Goal: Check status: Check status

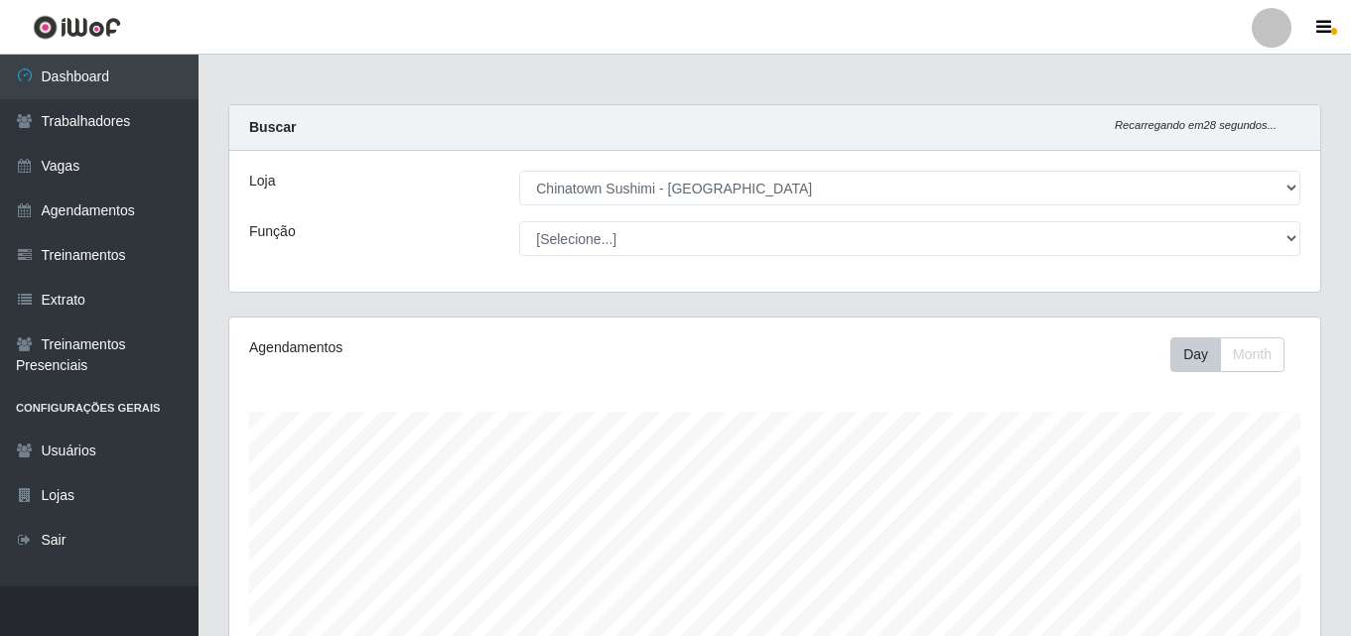
select select "357"
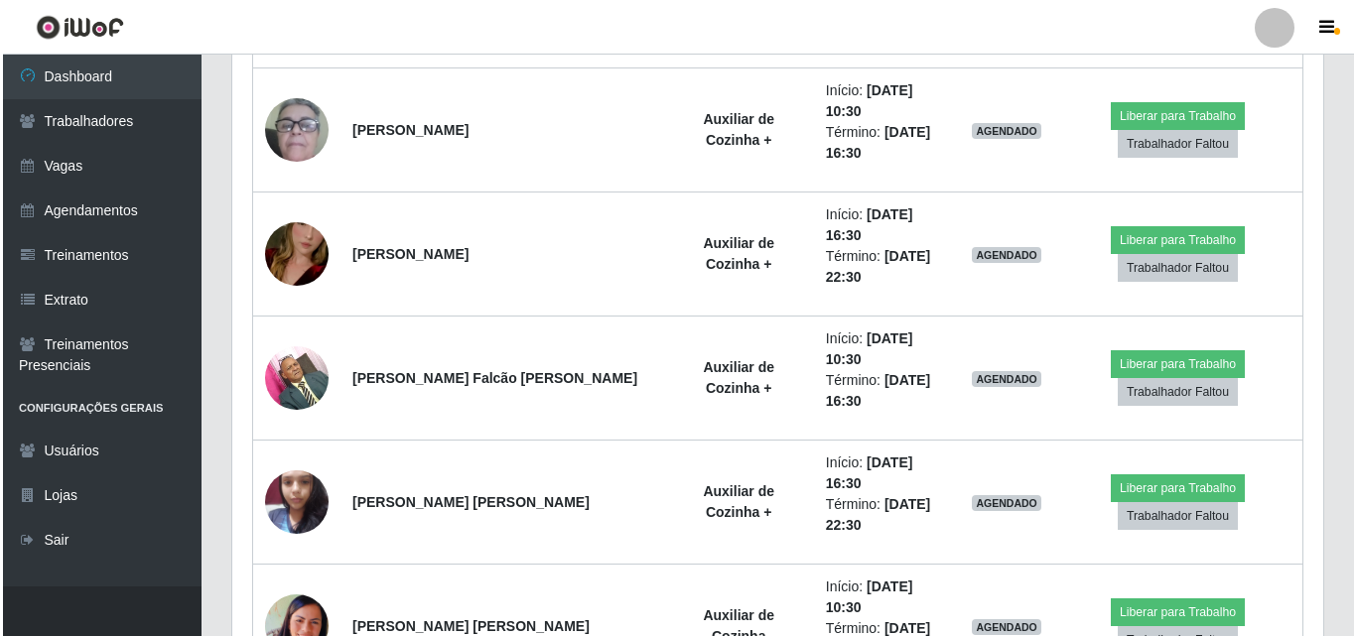
scroll to position [1774, 0]
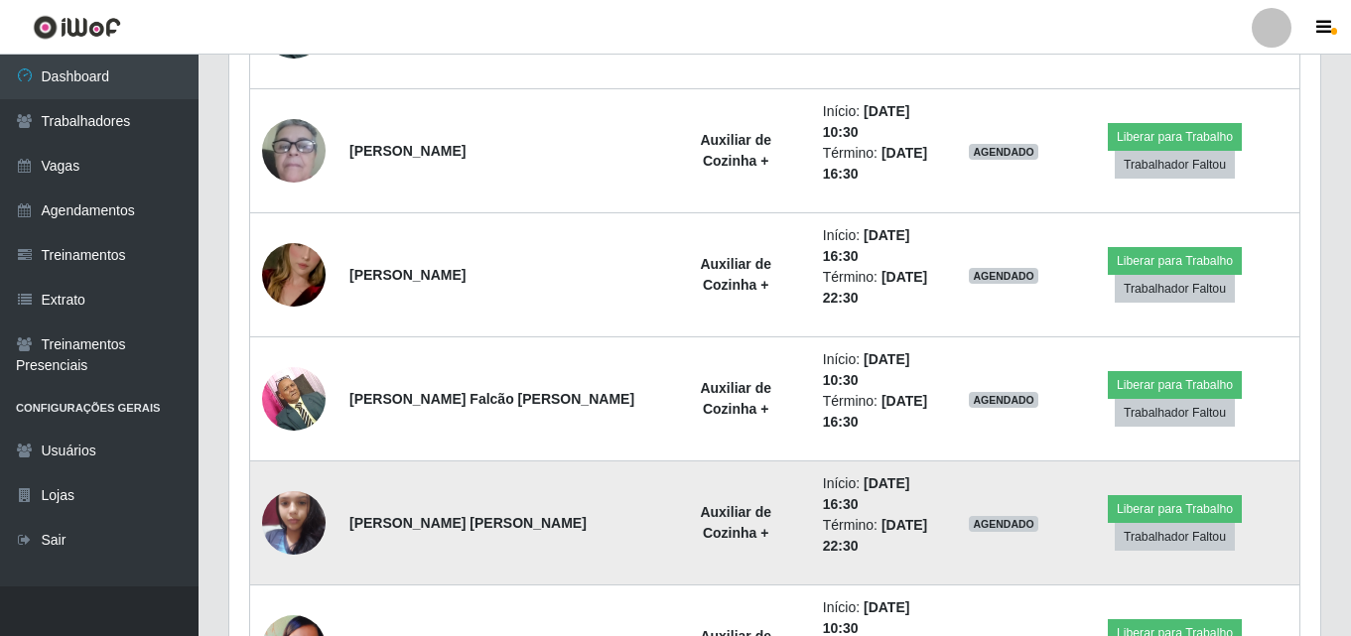
click at [304, 480] on img at bounding box center [294, 522] width 64 height 84
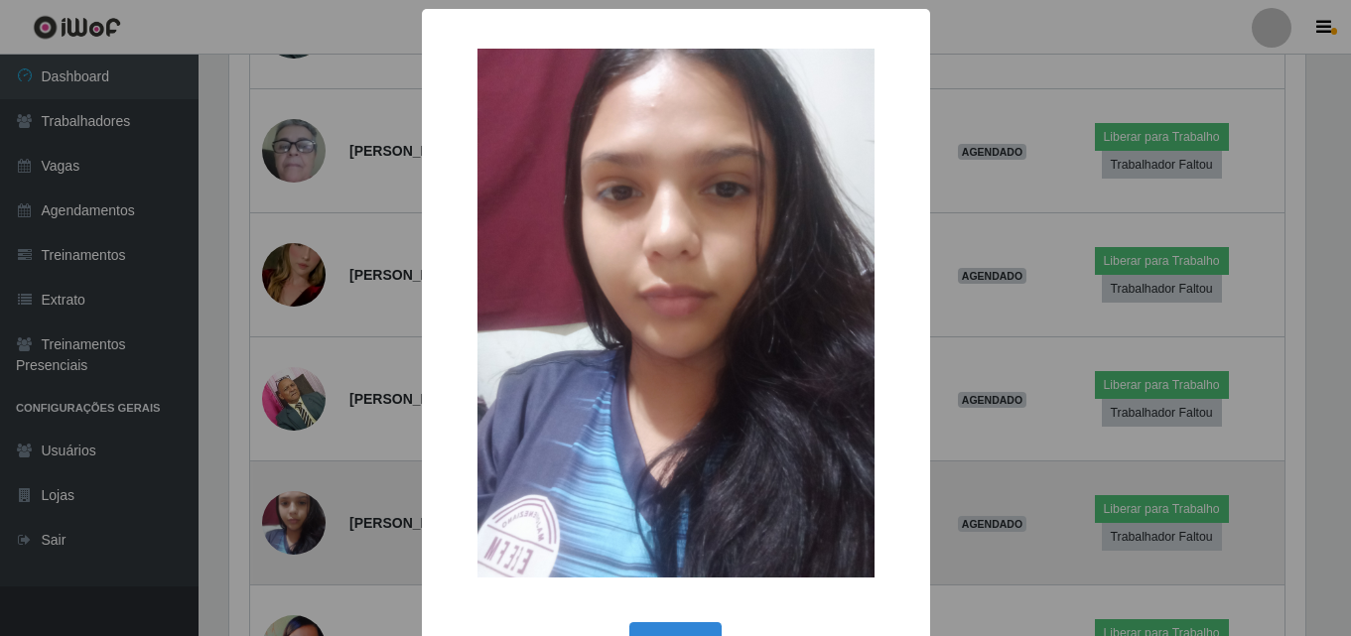
scroll to position [412, 1081]
click at [304, 283] on div "× OK Cancel" at bounding box center [678, 318] width 1356 height 636
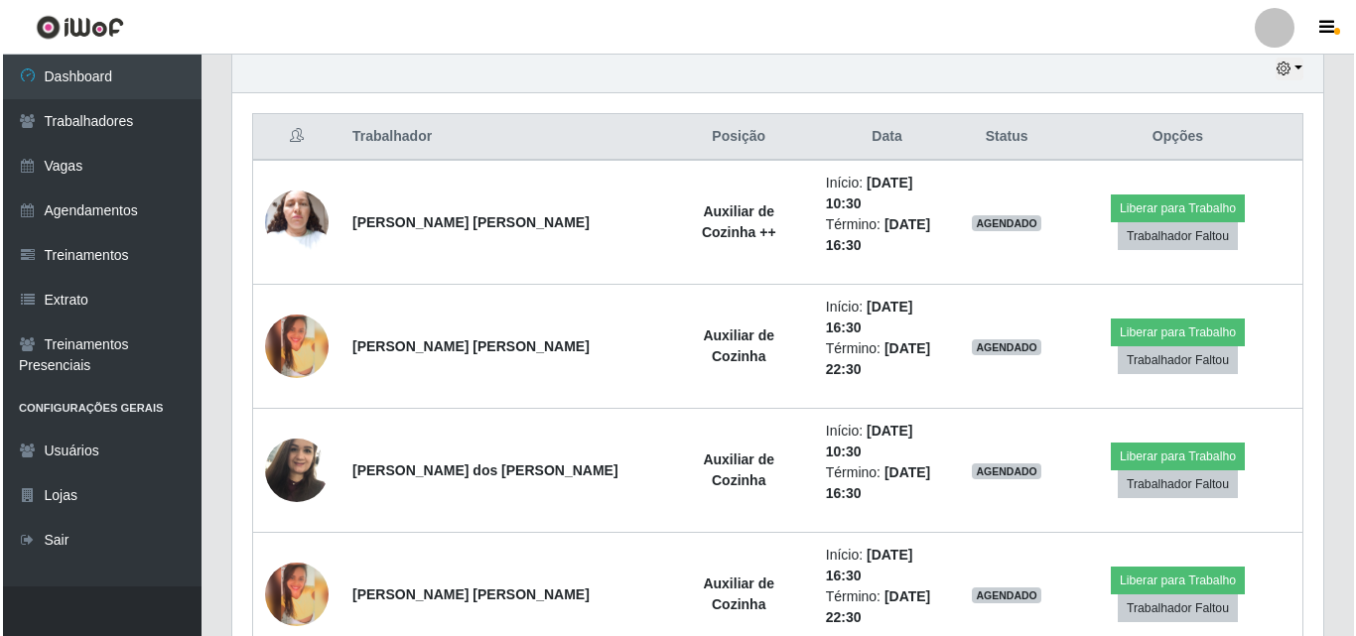
scroll to position [682, 0]
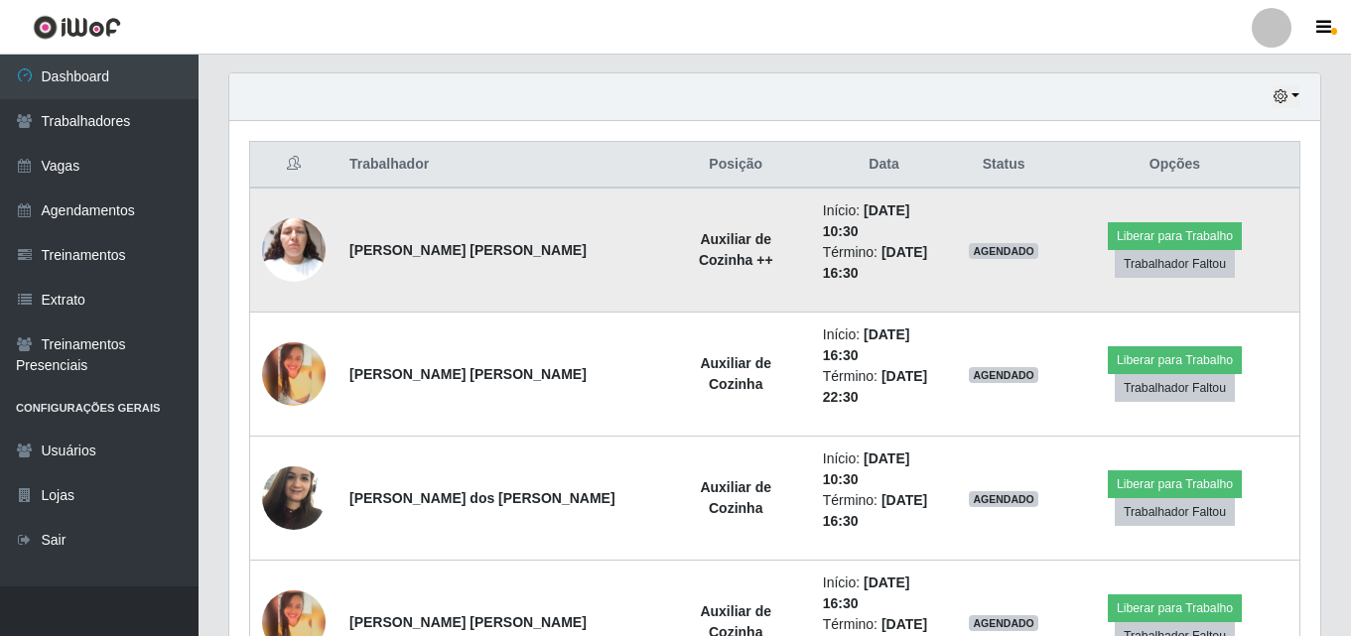
click at [296, 237] on img at bounding box center [294, 249] width 64 height 84
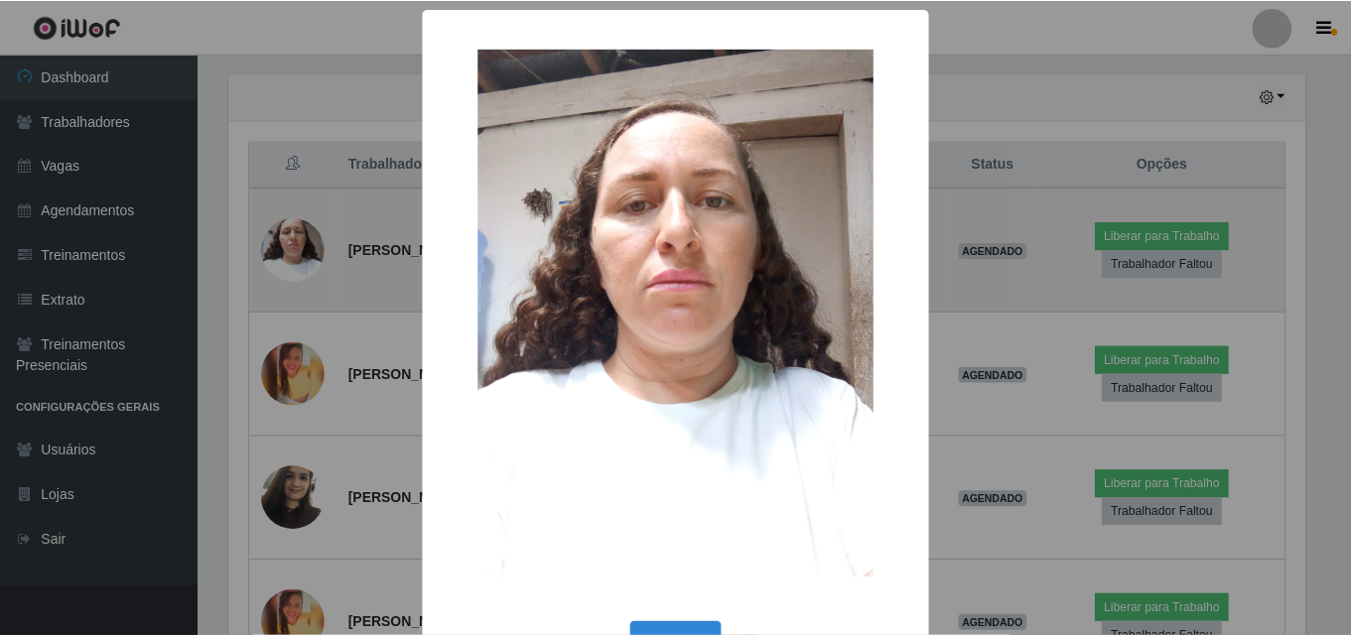
scroll to position [412, 1081]
click at [296, 237] on div "× OK Cancel" at bounding box center [678, 318] width 1356 height 636
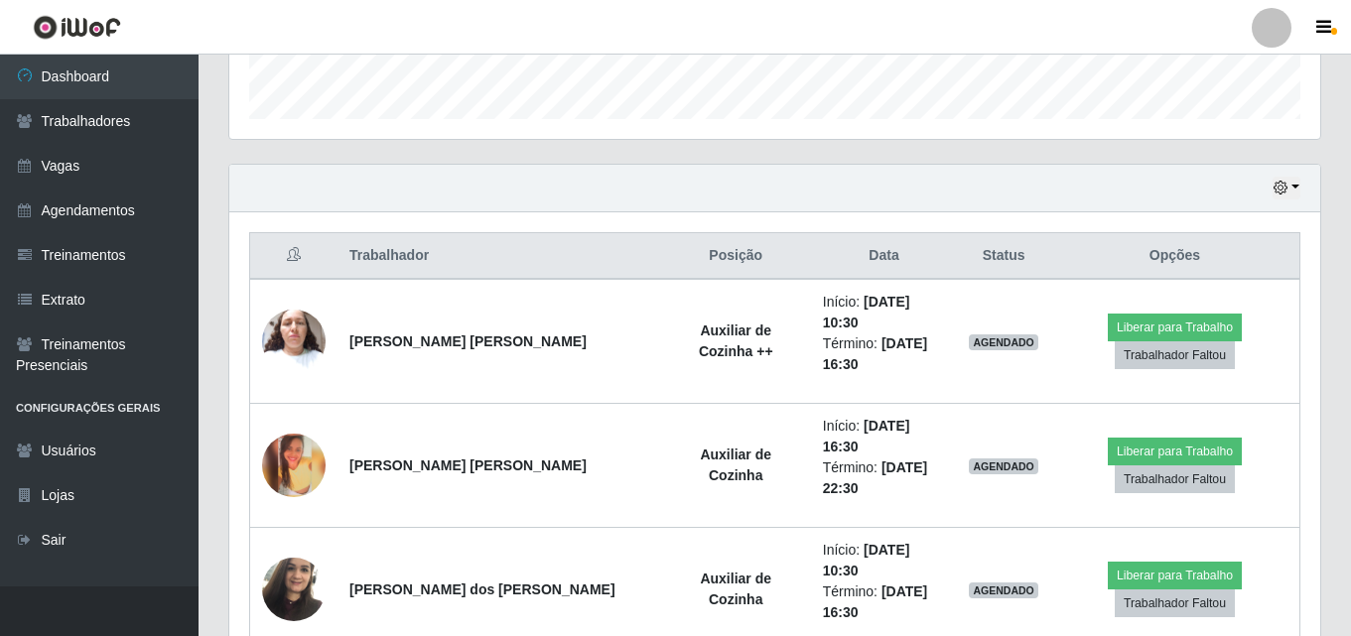
scroll to position [583, 0]
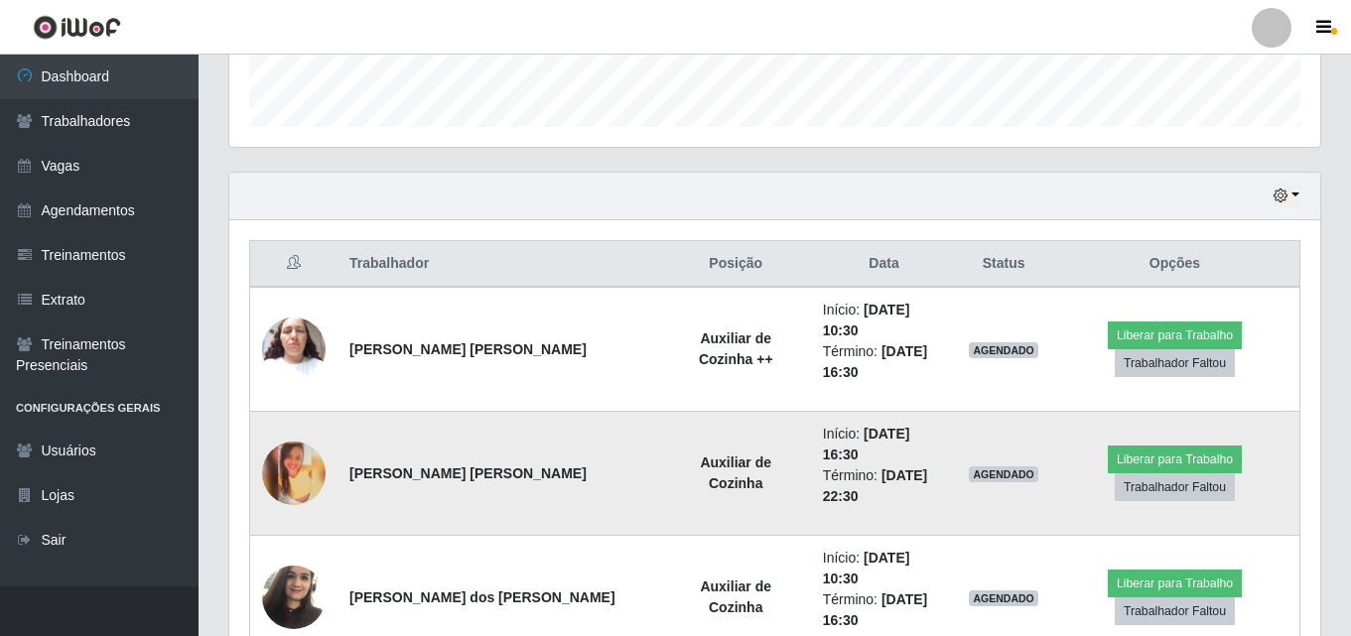
click at [305, 442] on img at bounding box center [294, 474] width 64 height 64
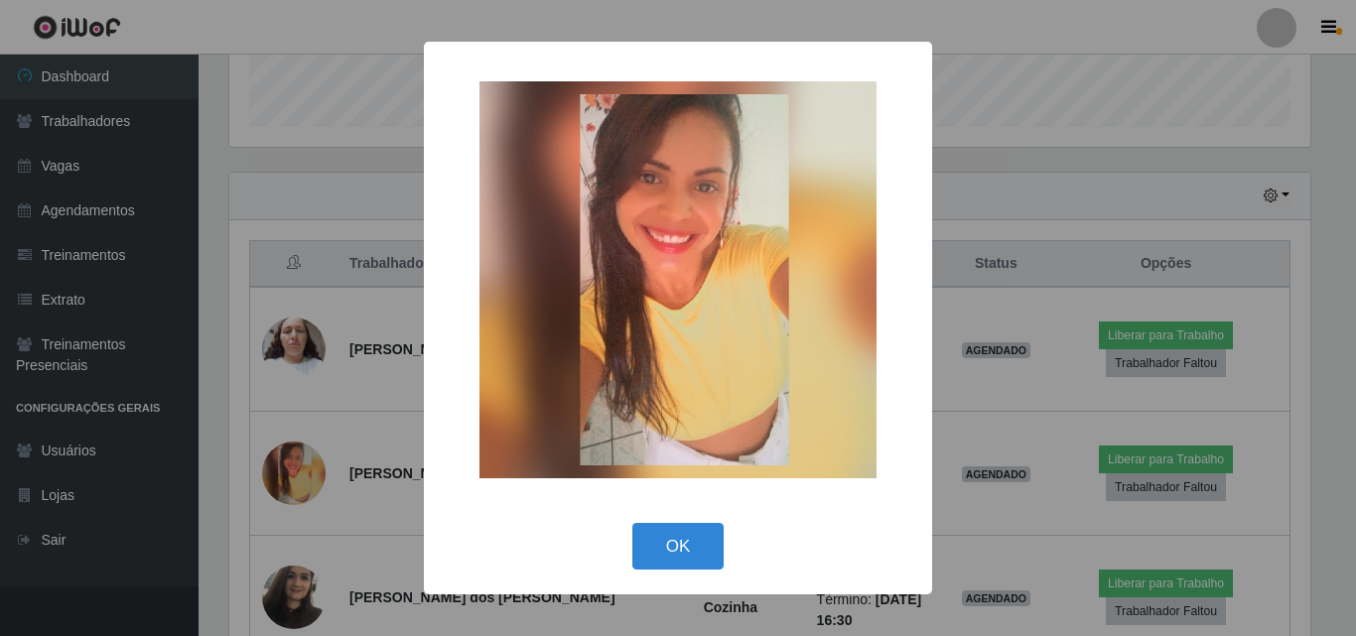
click at [303, 430] on div "× OK Cancel" at bounding box center [678, 318] width 1356 height 636
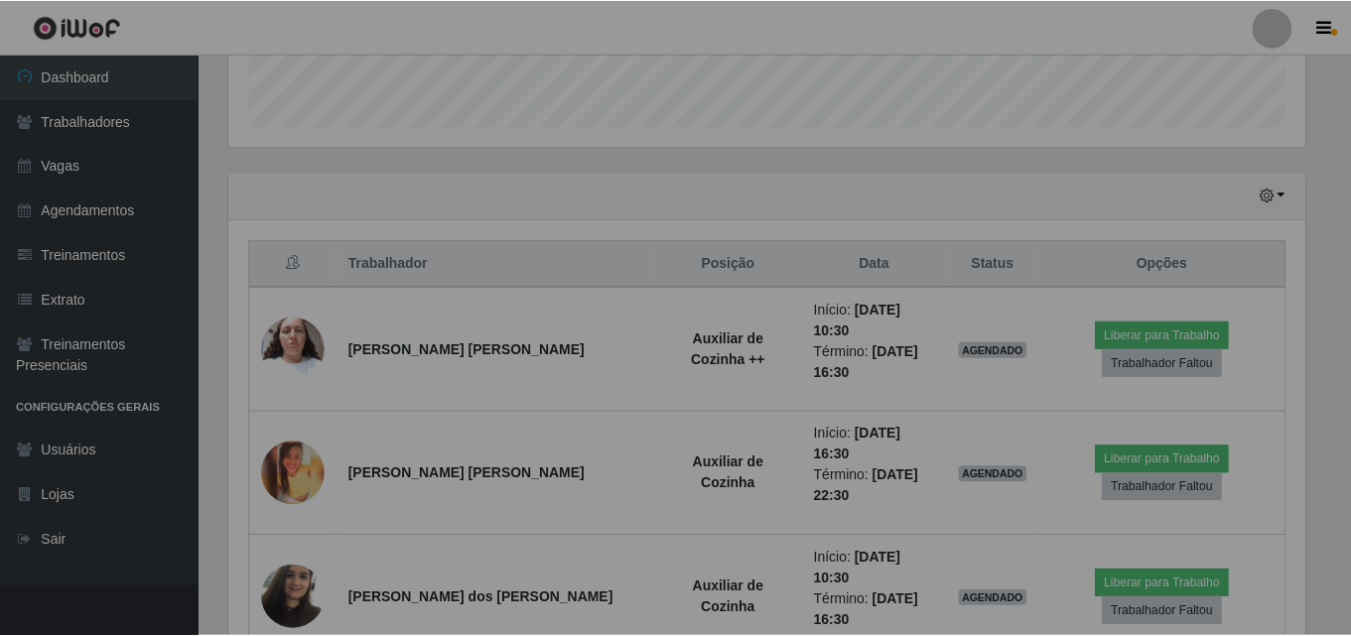
scroll to position [412, 1091]
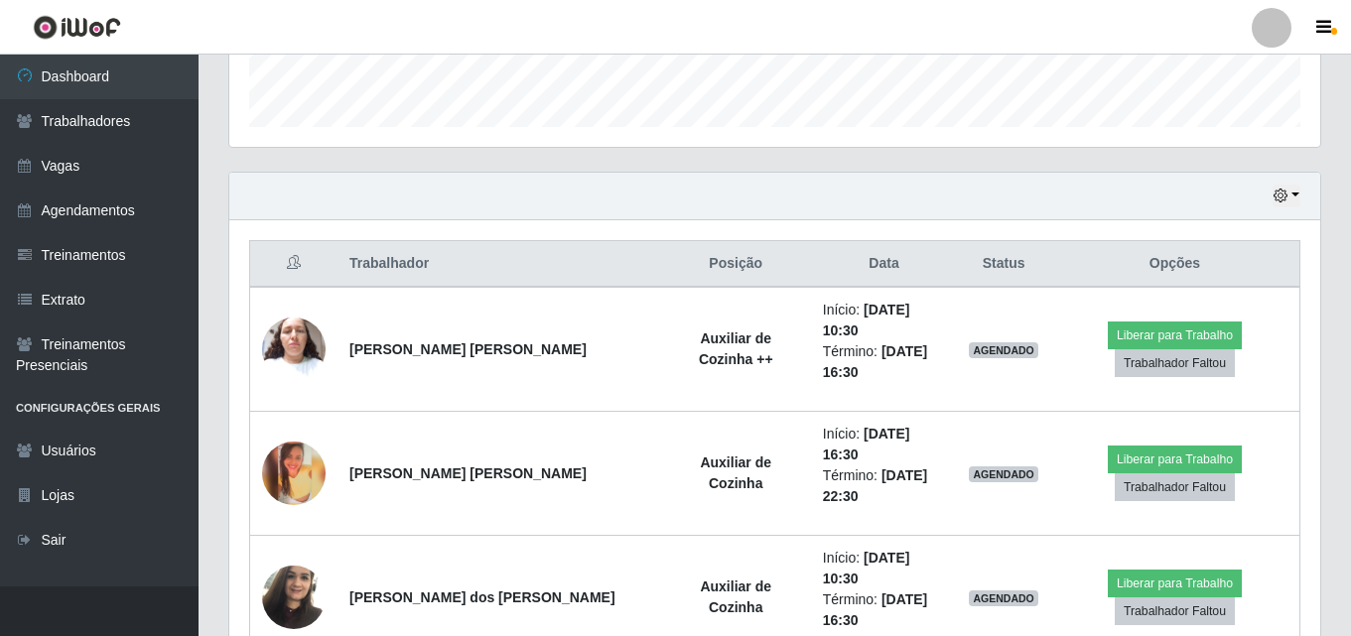
click at [303, 442] on img at bounding box center [294, 474] width 64 height 64
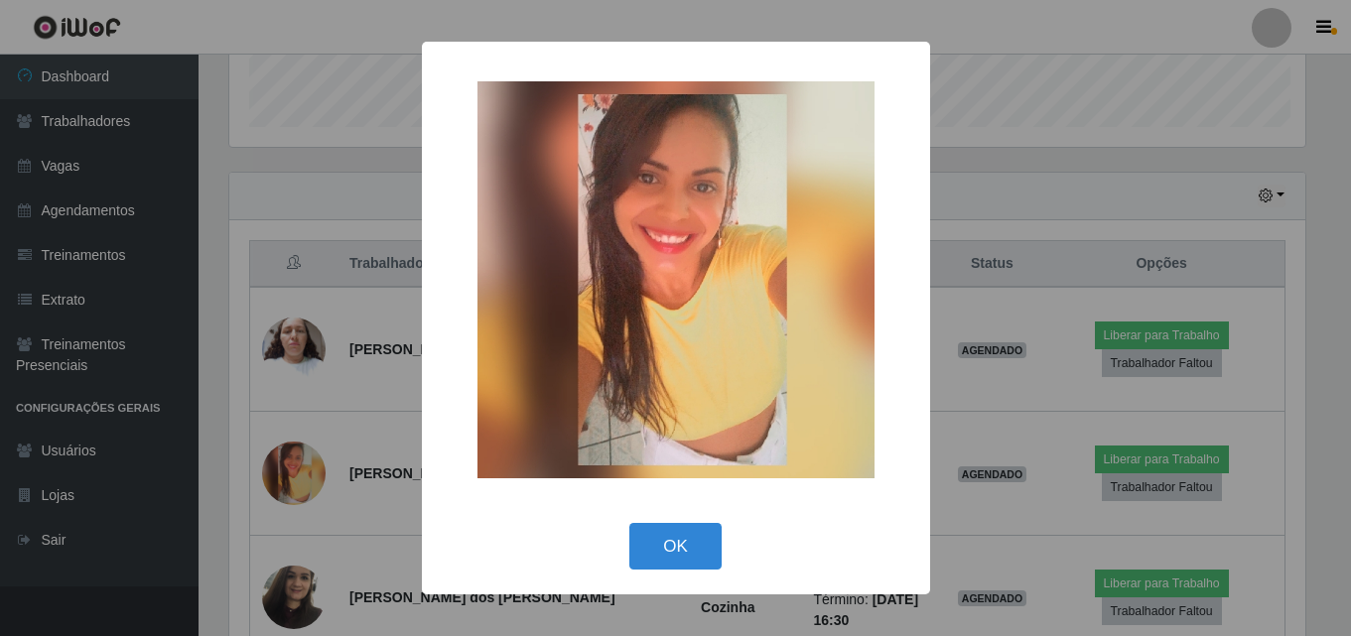
scroll to position [412, 1081]
click at [303, 430] on div "× OK Cancel" at bounding box center [678, 318] width 1356 height 636
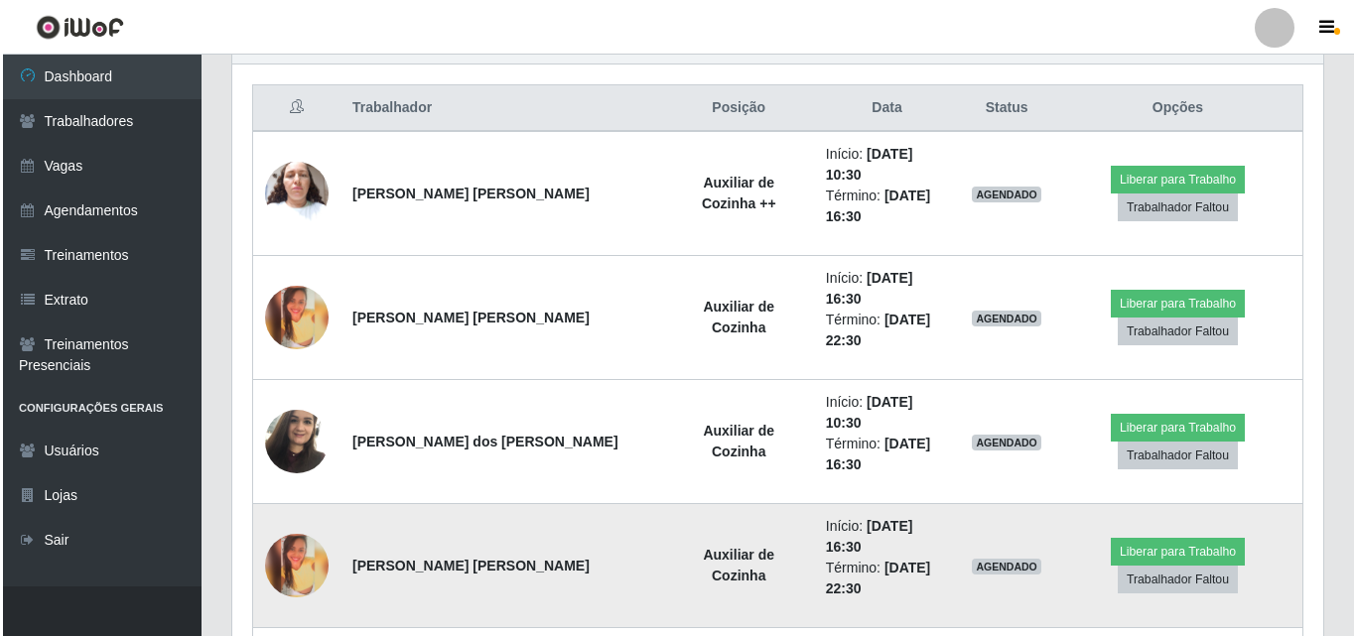
scroll to position [781, 0]
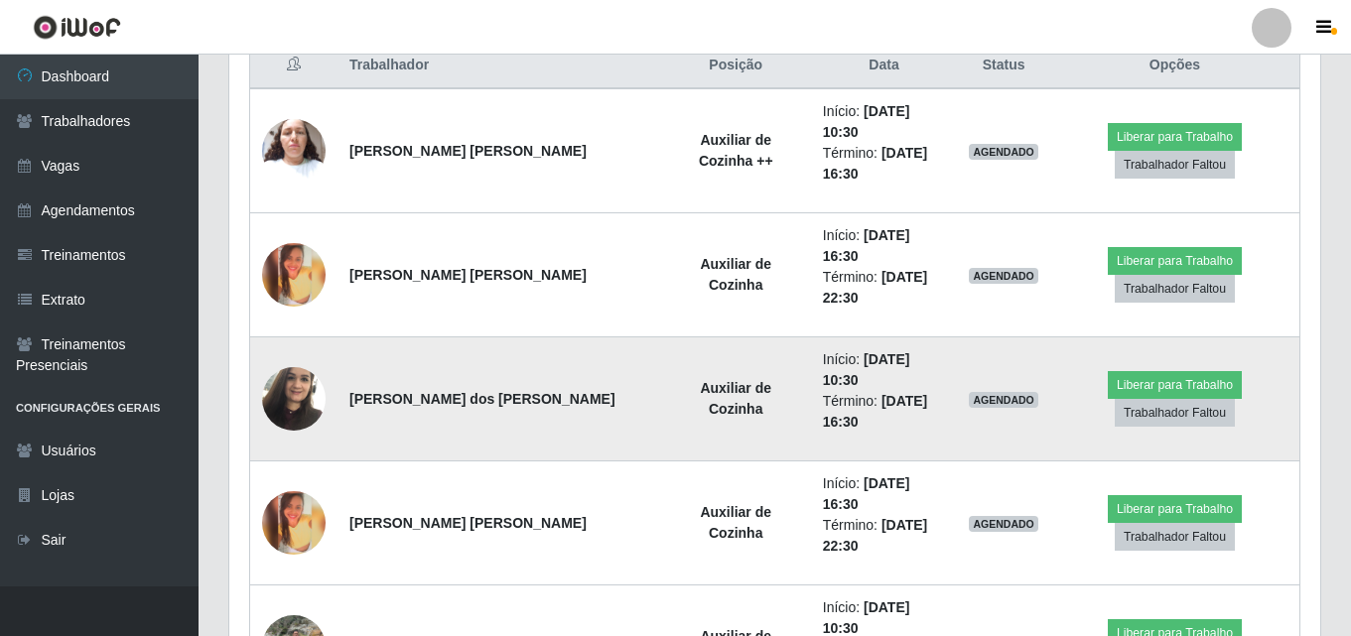
click at [290, 356] on img at bounding box center [294, 398] width 64 height 84
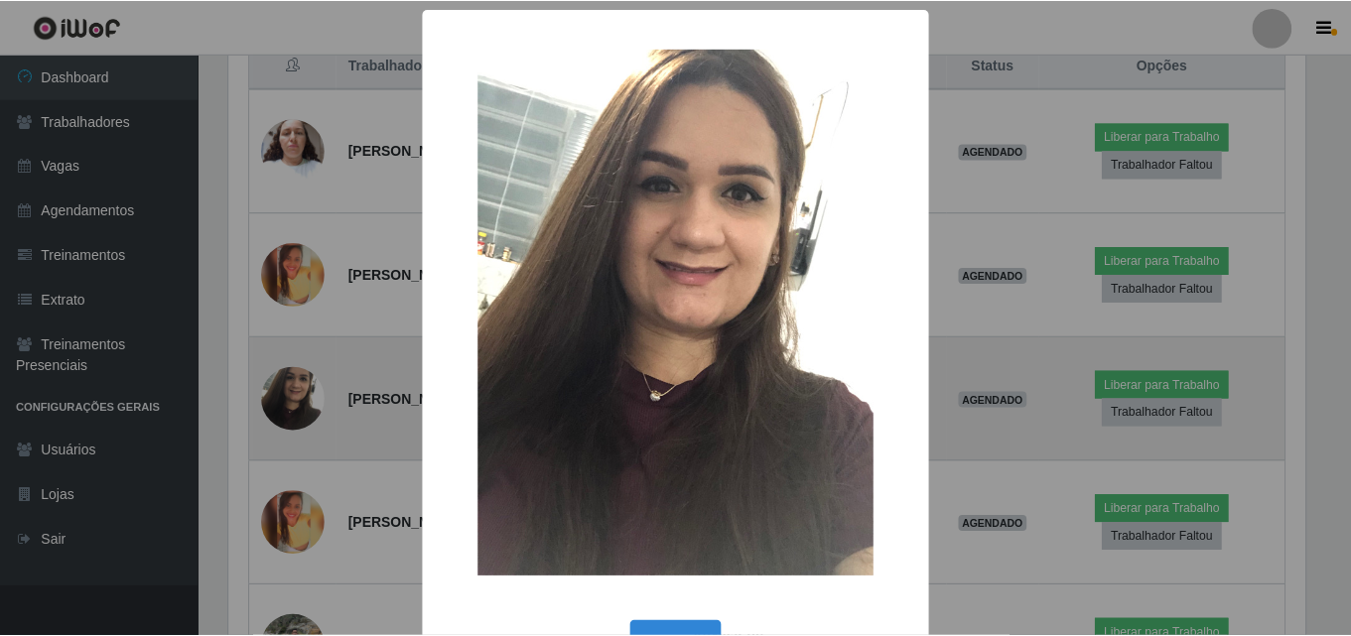
scroll to position [412, 1081]
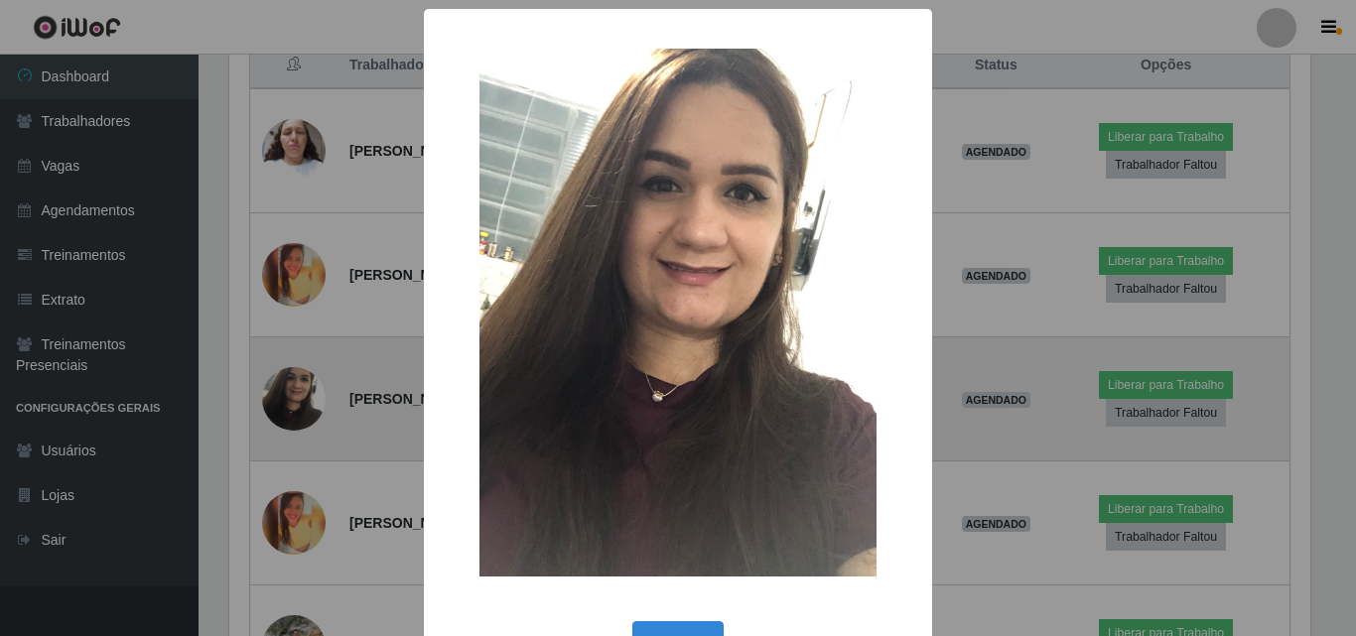
click at [290, 354] on div "× OK Cancel" at bounding box center [678, 318] width 1356 height 636
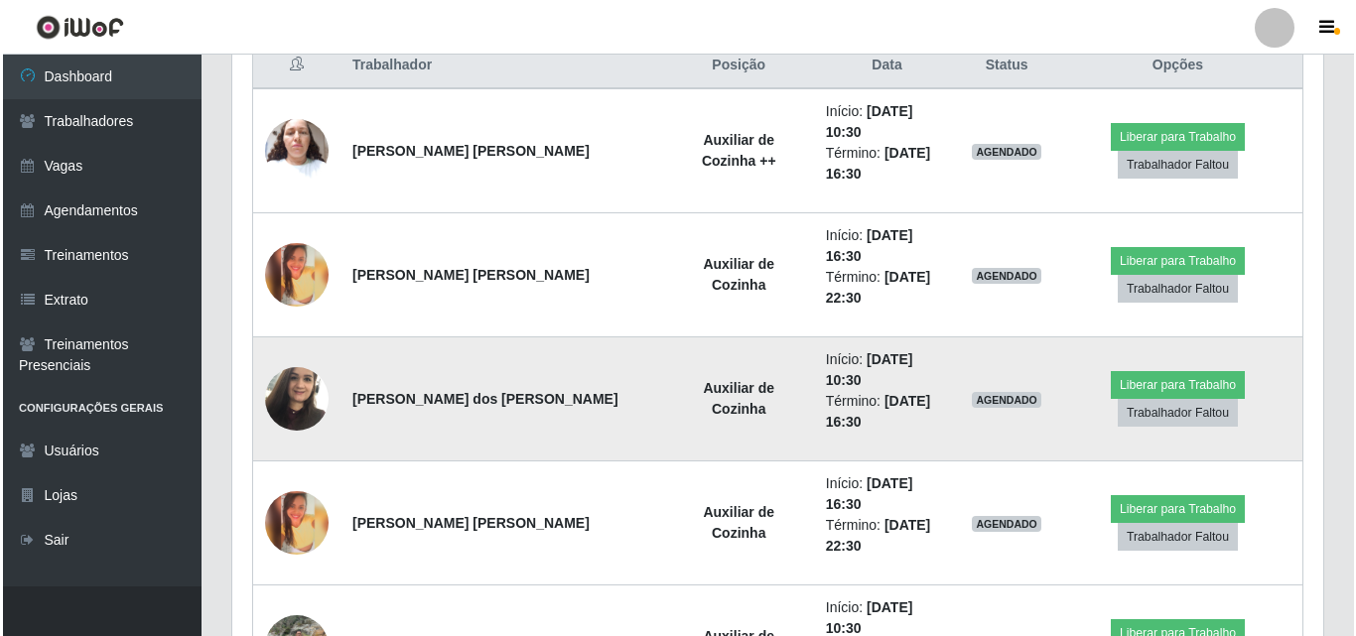
scroll to position [412, 1091]
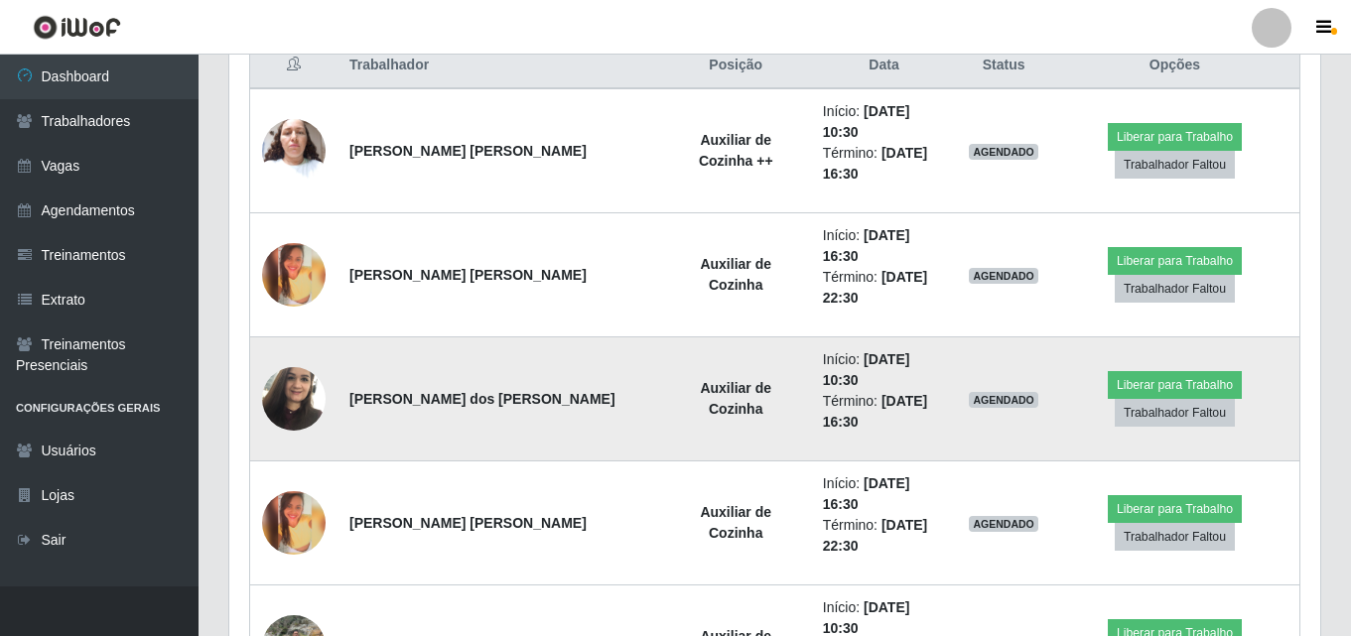
click at [290, 356] on img at bounding box center [294, 398] width 64 height 84
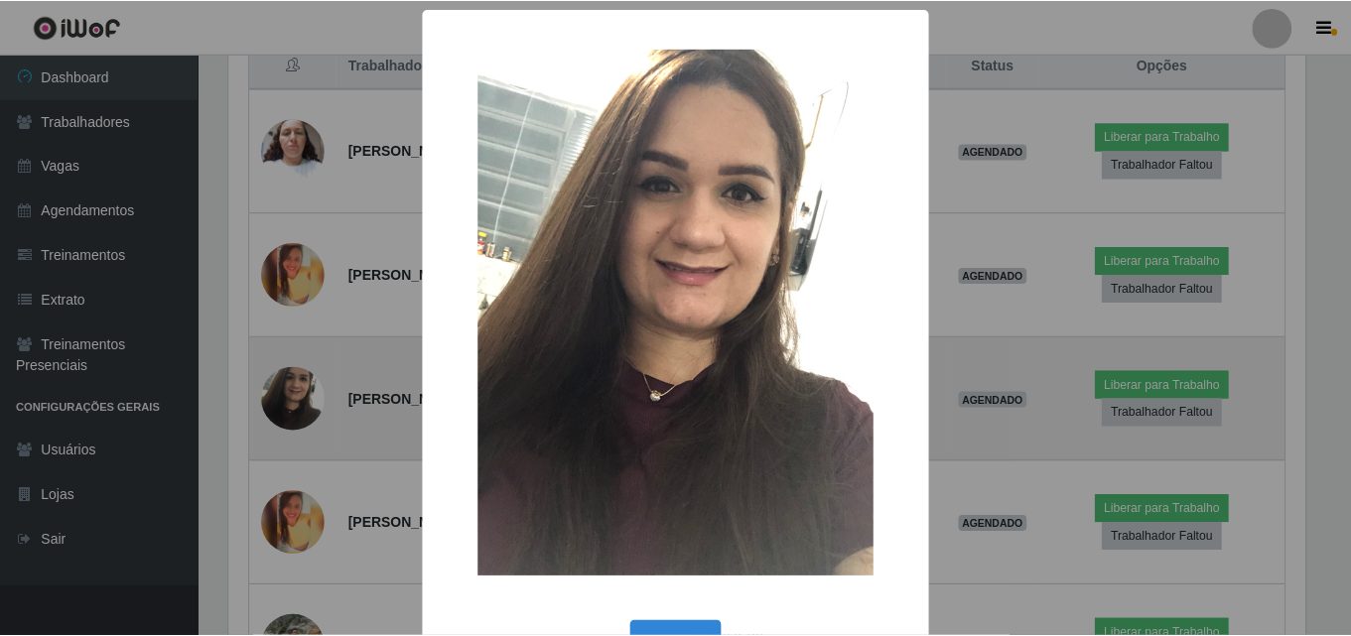
scroll to position [412, 1081]
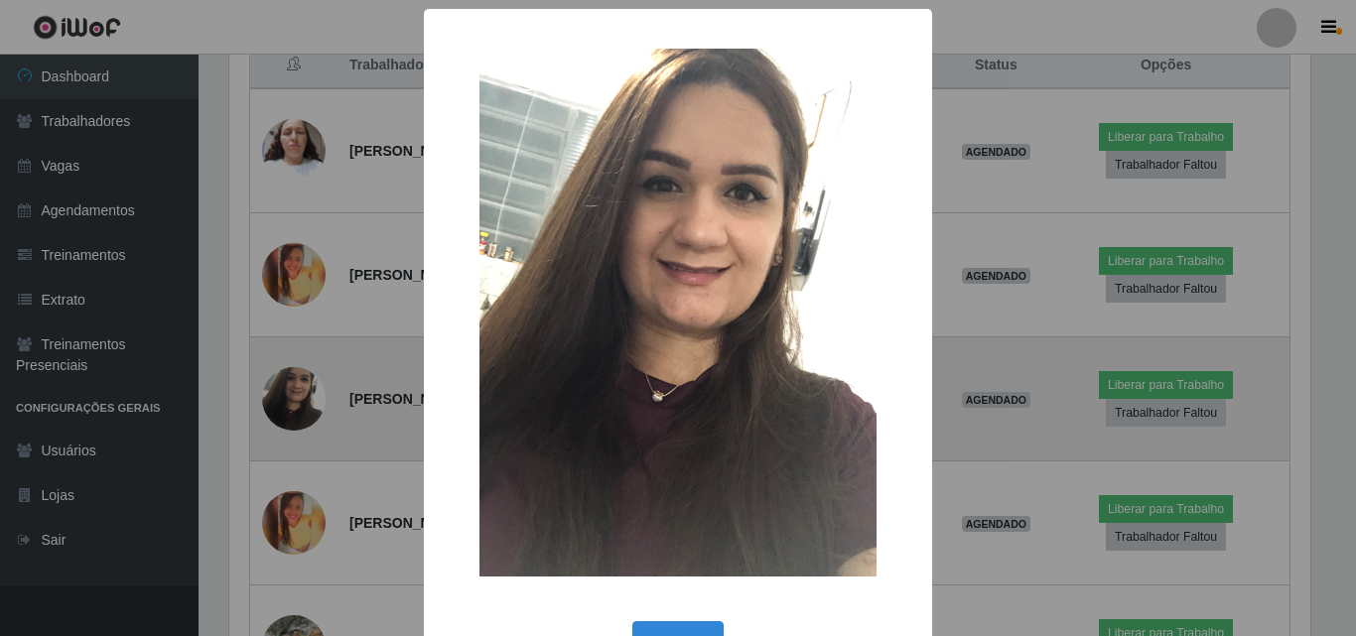
click at [290, 354] on div "× OK Cancel" at bounding box center [678, 318] width 1356 height 636
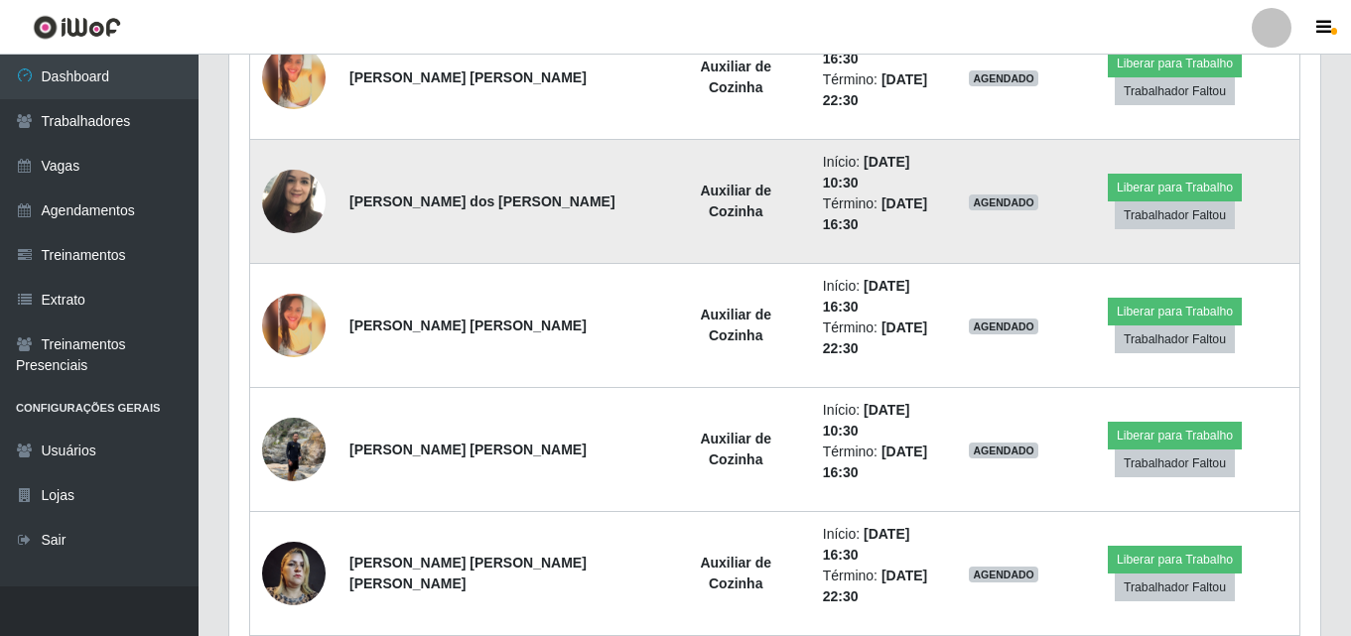
scroll to position [980, 0]
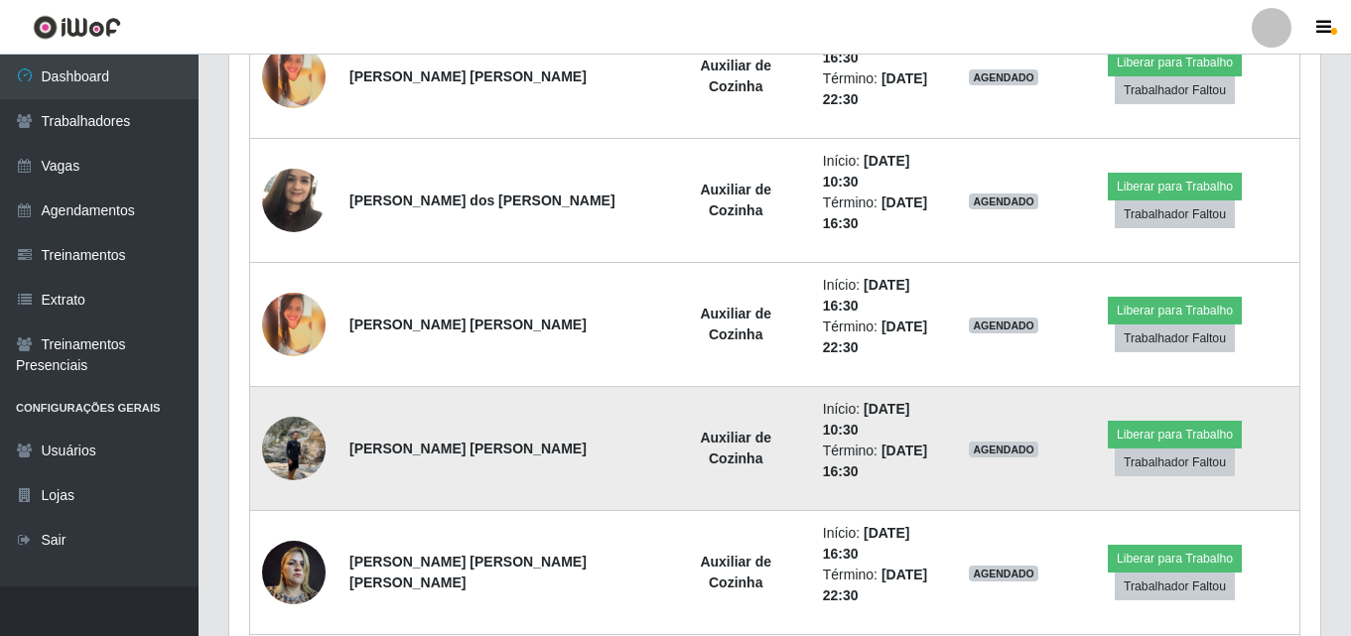
click at [295, 406] on img at bounding box center [294, 448] width 64 height 84
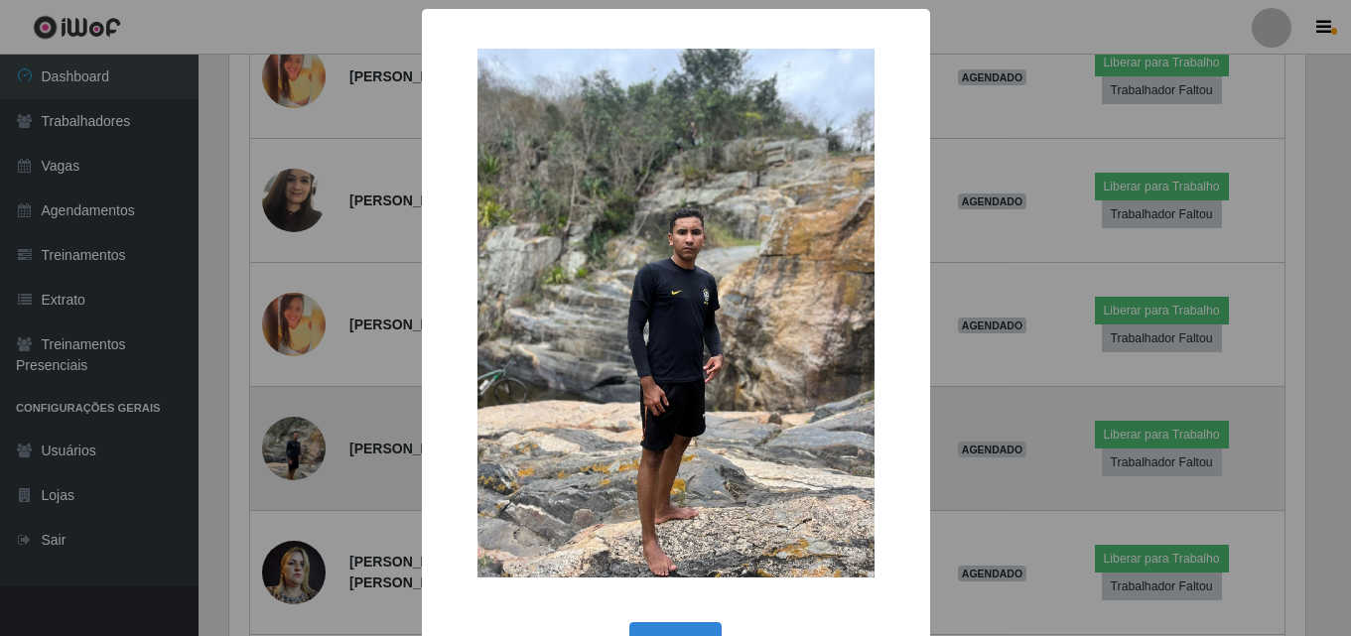
scroll to position [0, 0]
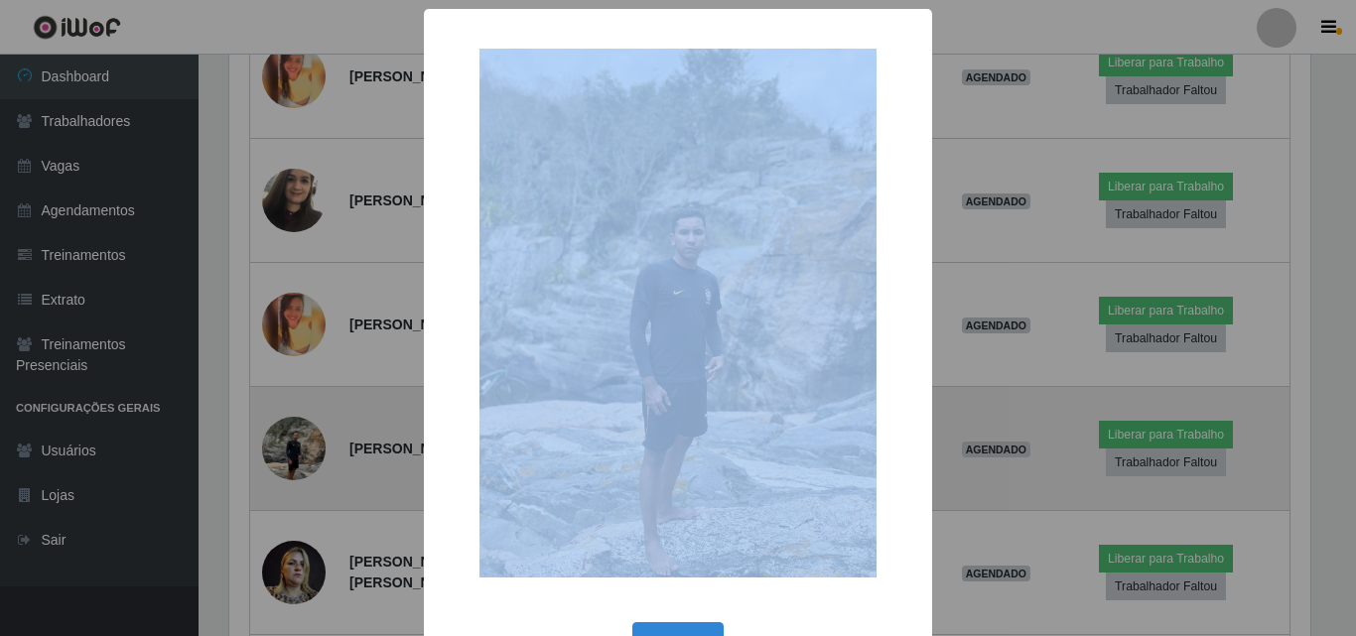
click at [295, 339] on div "× OK Cancel" at bounding box center [678, 318] width 1356 height 636
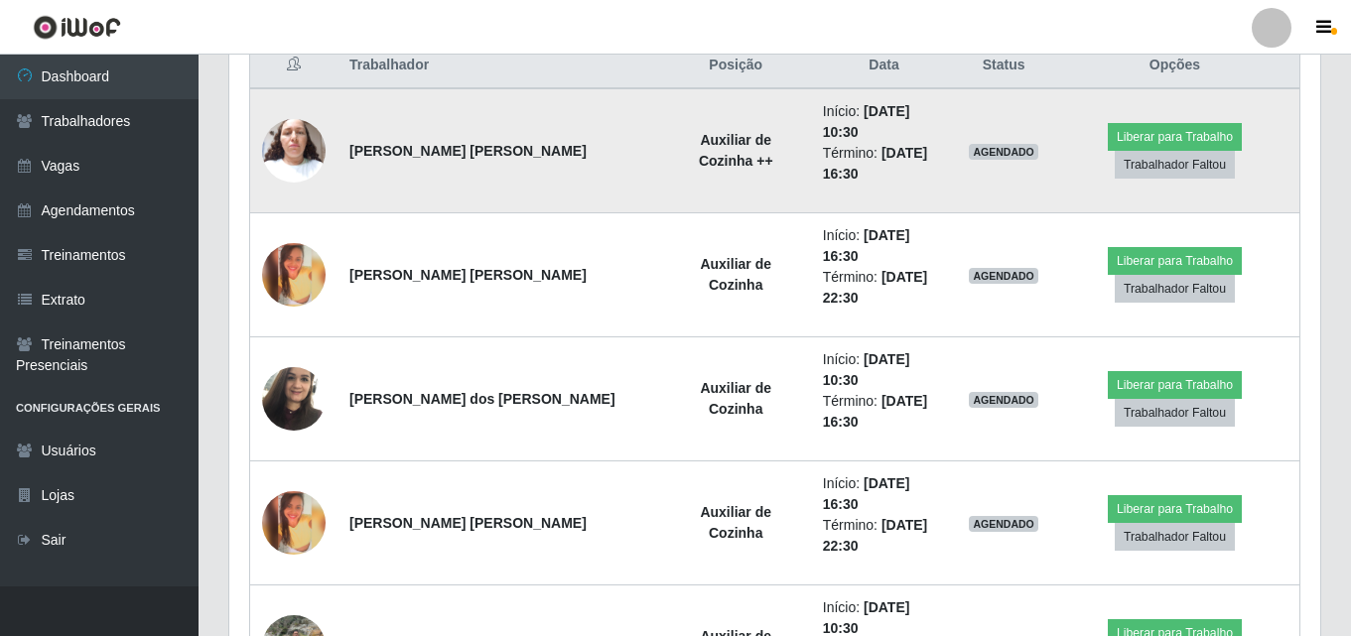
click at [310, 130] on img at bounding box center [294, 150] width 64 height 84
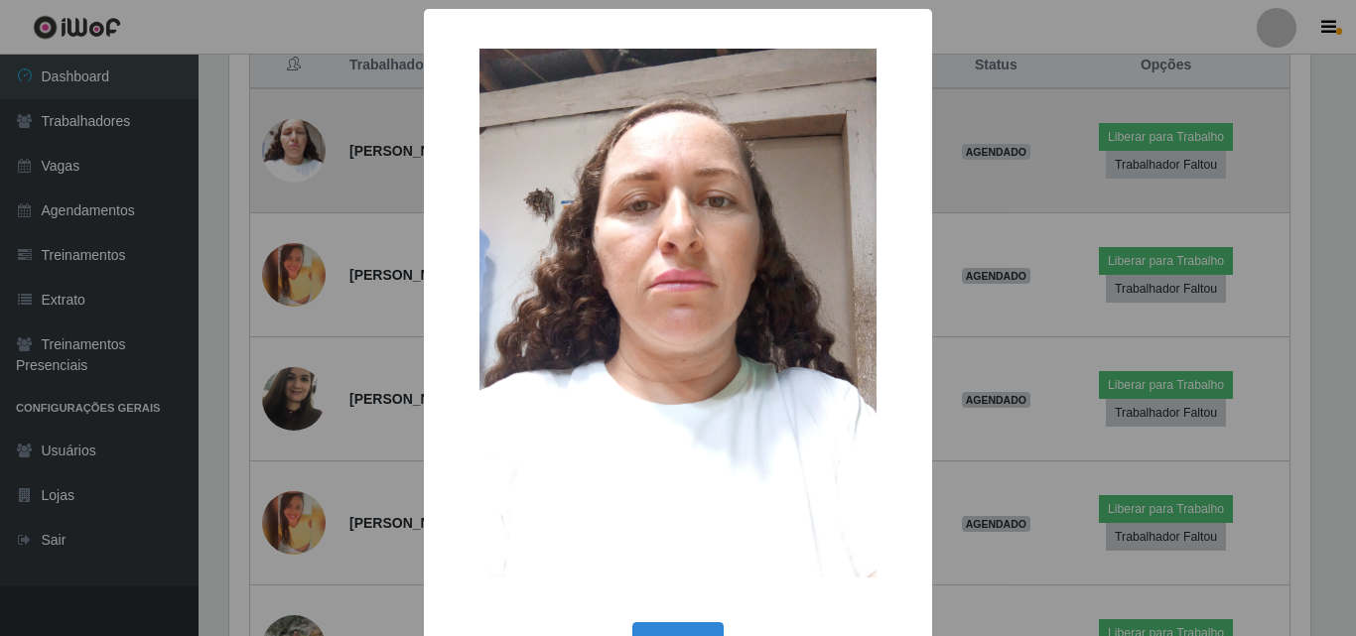
click at [310, 130] on div "× OK Cancel" at bounding box center [678, 318] width 1356 height 636
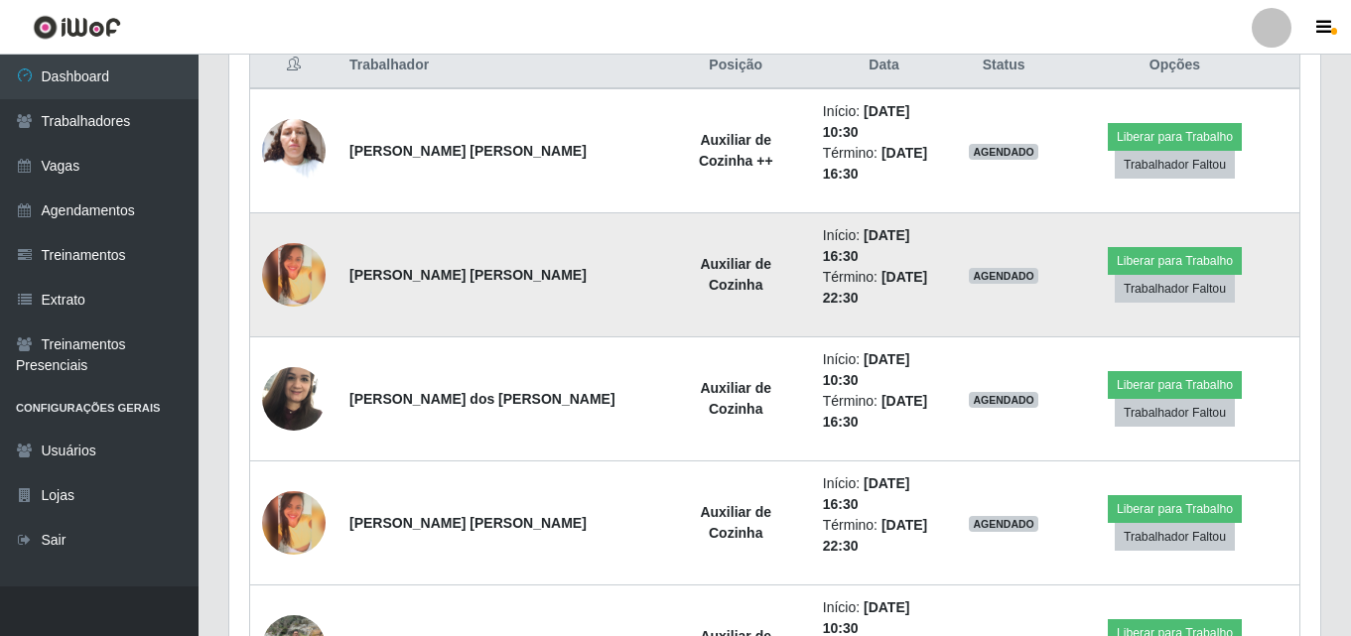
click at [285, 245] on img at bounding box center [294, 275] width 64 height 64
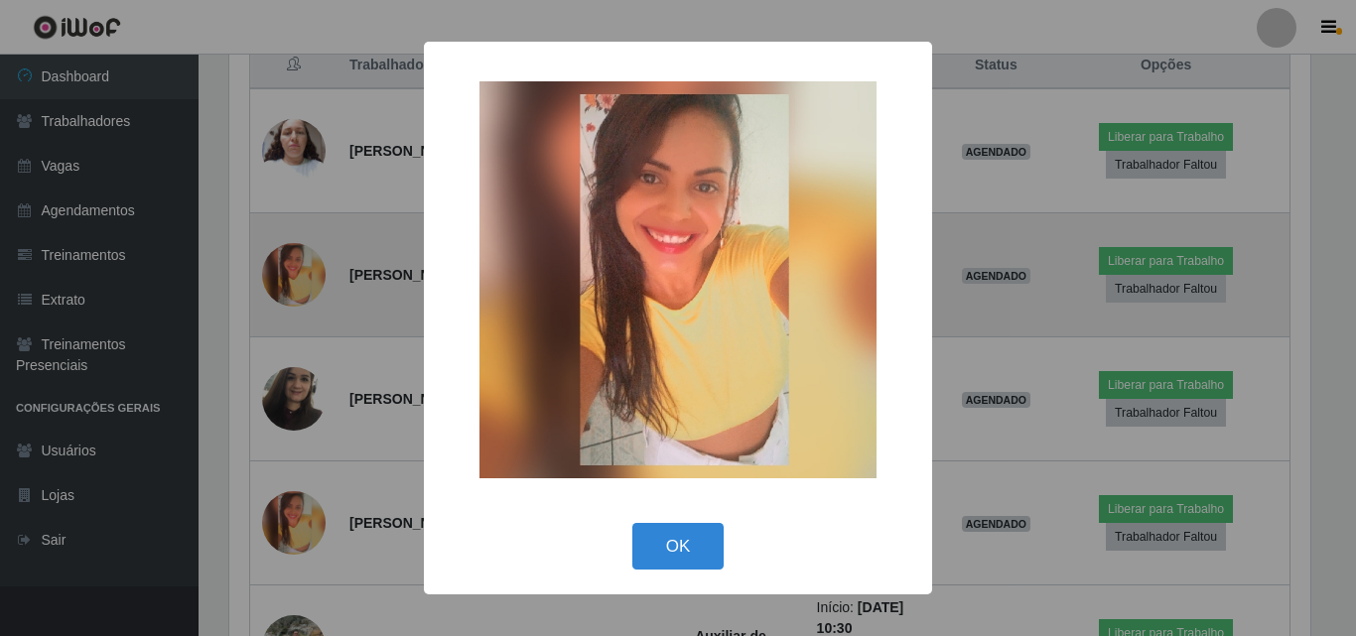
click at [285, 245] on div "× OK Cancel" at bounding box center [678, 318] width 1356 height 636
